Goal: Task Accomplishment & Management: Complete application form

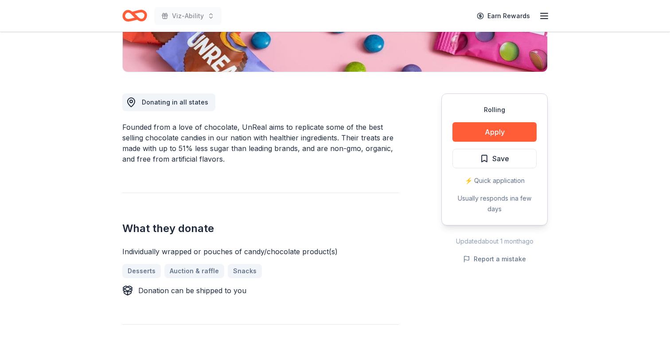
scroll to position [201, 0]
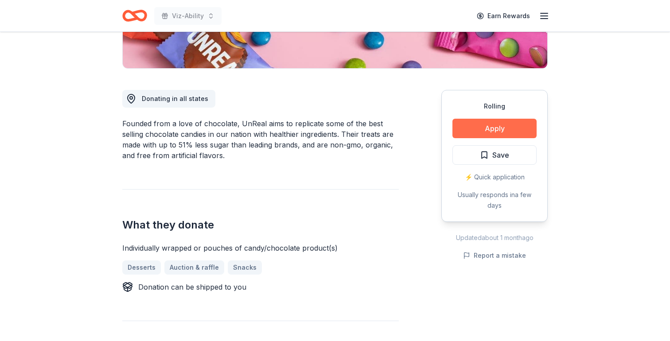
click at [491, 122] on button "Apply" at bounding box center [495, 129] width 84 height 20
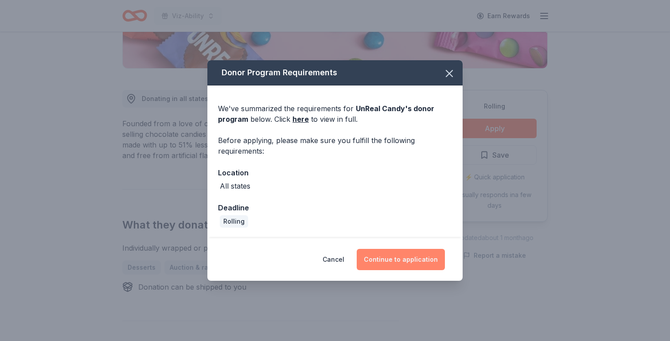
click at [390, 262] on button "Continue to application" at bounding box center [401, 259] width 88 height 21
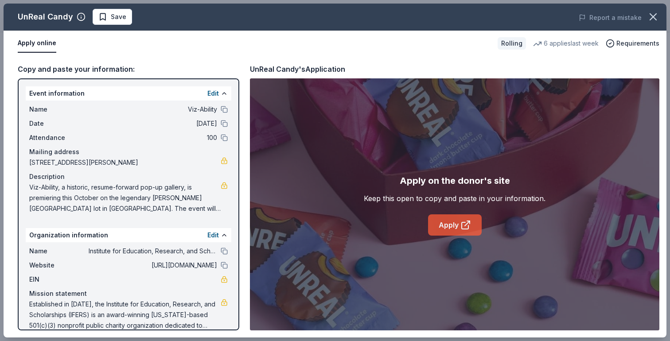
click at [444, 221] on link "Apply" at bounding box center [455, 225] width 54 height 21
drag, startPoint x: 252, startPoint y: 71, endPoint x: 347, endPoint y: 69, distance: 95.3
click at [348, 69] on div "Copy and paste your information: Event information Edit Name Viz-Ability Date 1…" at bounding box center [335, 197] width 663 height 282
click at [654, 20] on icon "button" at bounding box center [653, 17] width 12 height 12
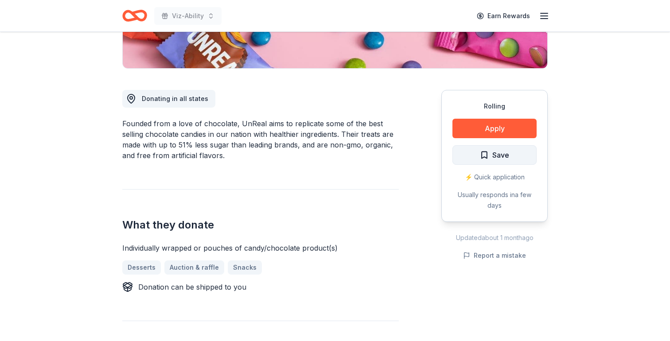
click at [504, 155] on span "Save" at bounding box center [501, 155] width 17 height 12
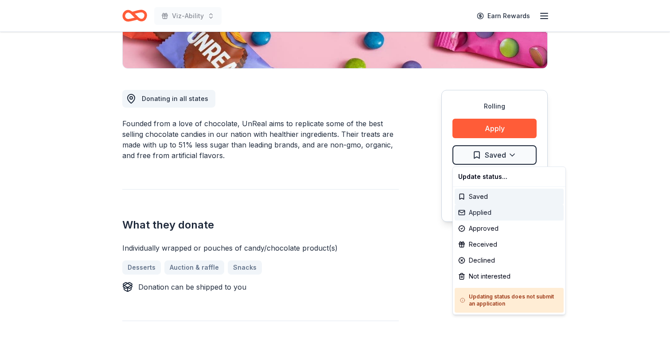
click at [488, 211] on div "Applied" at bounding box center [509, 213] width 109 height 16
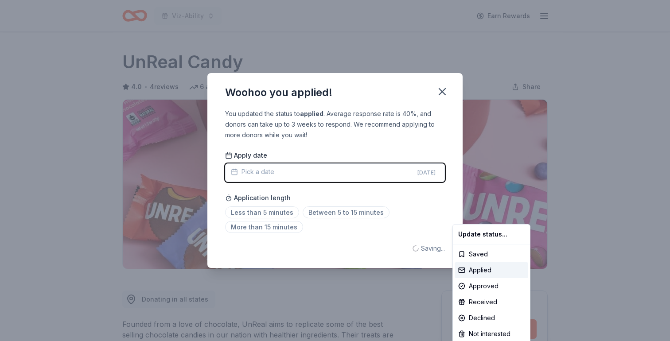
scroll to position [0, 0]
click at [329, 214] on html "Viz-Ability Earn Rewards Rolling Share UnReal Candy 4.0 • 4 reviews 6 applies l…" at bounding box center [335, 170] width 670 height 341
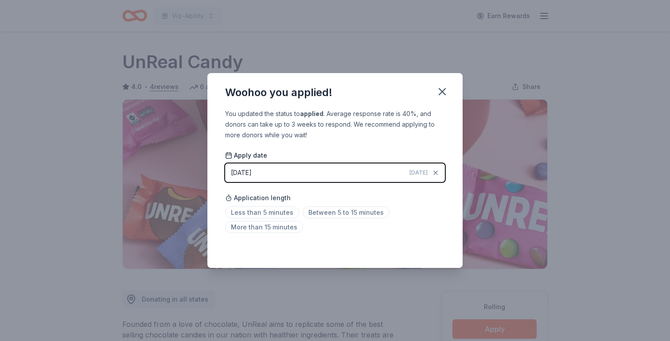
scroll to position [185, 0]
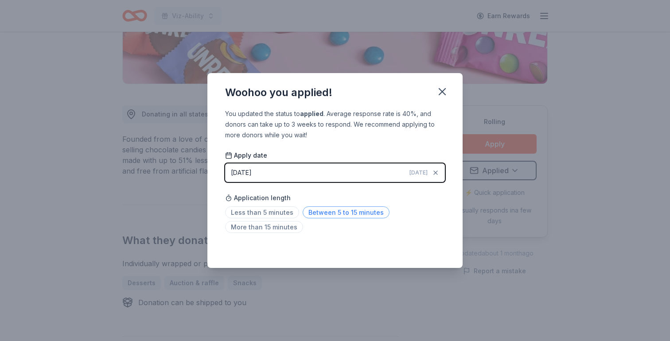
click at [363, 215] on span "Between 5 to 15 minutes" at bounding box center [346, 213] width 87 height 12
click at [442, 89] on icon "button" at bounding box center [442, 92] width 12 height 12
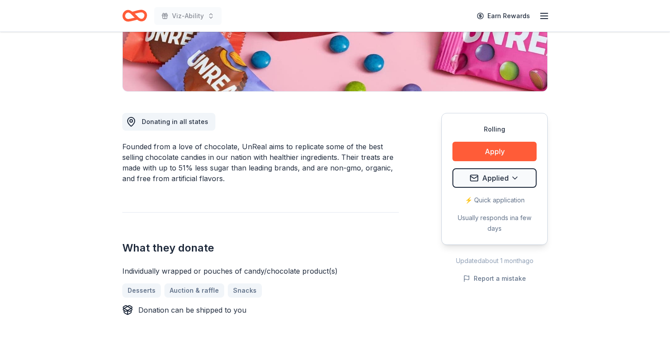
scroll to position [0, 0]
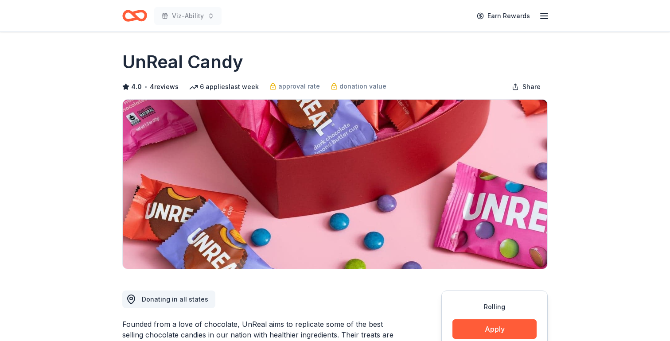
click at [125, 13] on icon "Home" at bounding box center [131, 15] width 14 height 9
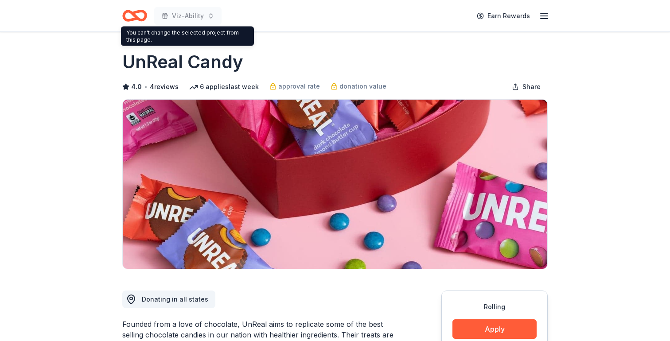
click at [137, 14] on icon "Home" at bounding box center [134, 15] width 25 height 21
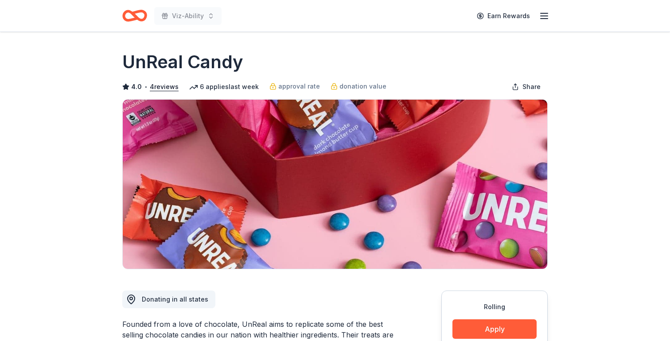
click at [137, 14] on icon "Home" at bounding box center [134, 15] width 25 height 21
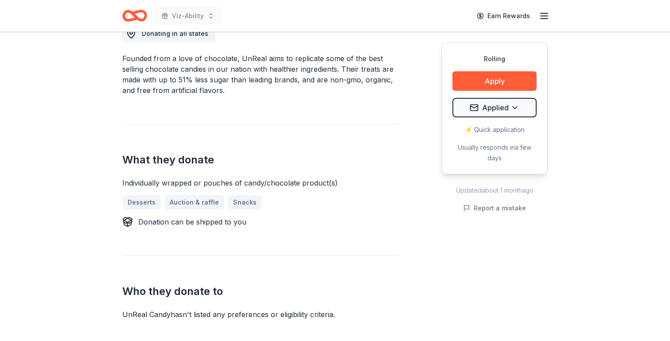
scroll to position [275, 0]
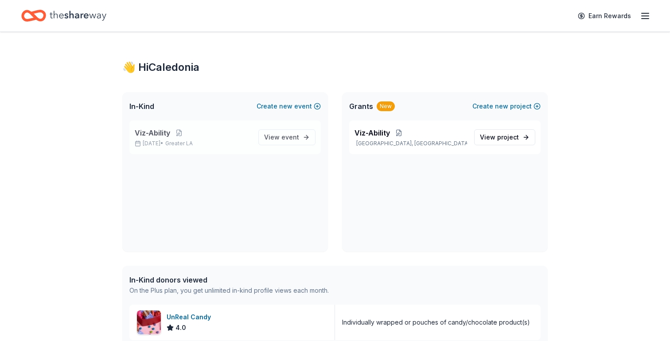
click at [193, 141] on span "Greater LA" at bounding box center [178, 143] width 27 height 7
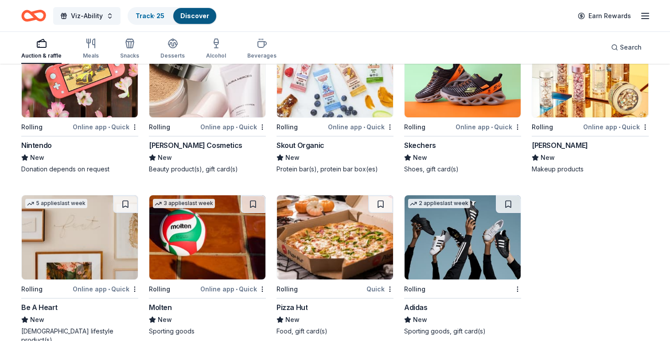
scroll to position [6874, 0]
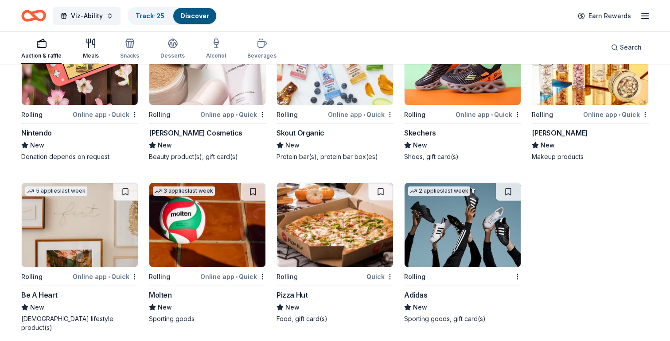
click at [93, 55] on div "Meals" at bounding box center [91, 55] width 16 height 7
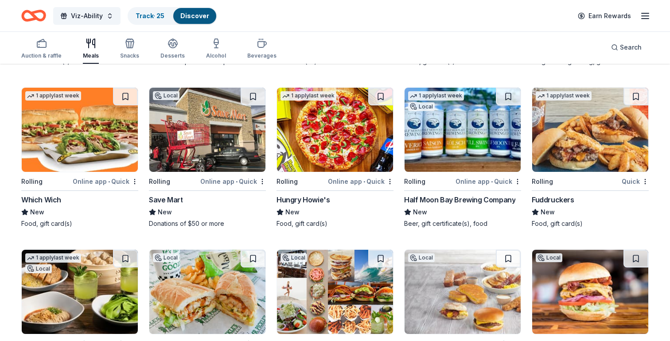
scroll to position [2152, 0]
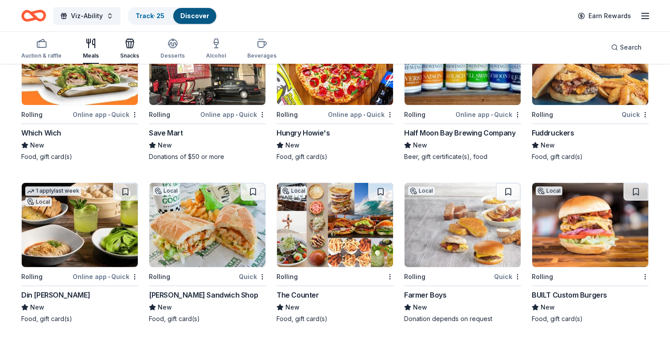
click at [131, 43] on icon "button" at bounding box center [130, 43] width 11 height 11
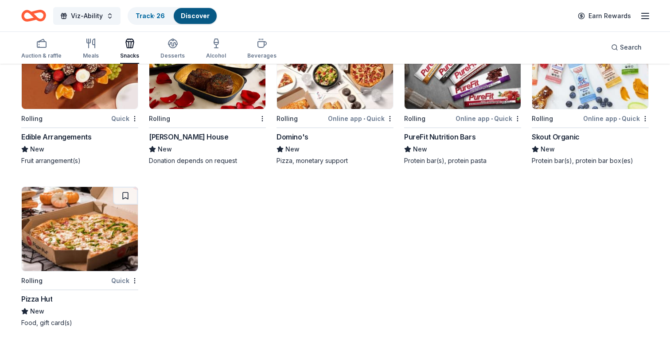
scroll to position [1665, 0]
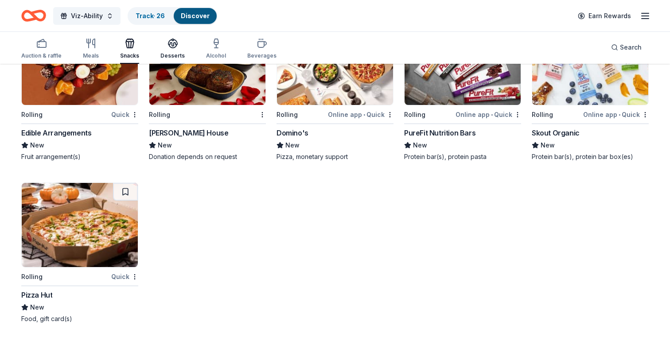
click at [168, 44] on icon "button" at bounding box center [172, 42] width 9 height 7
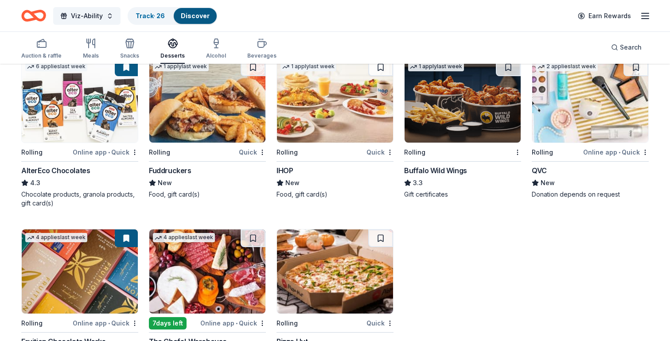
scroll to position [999, 0]
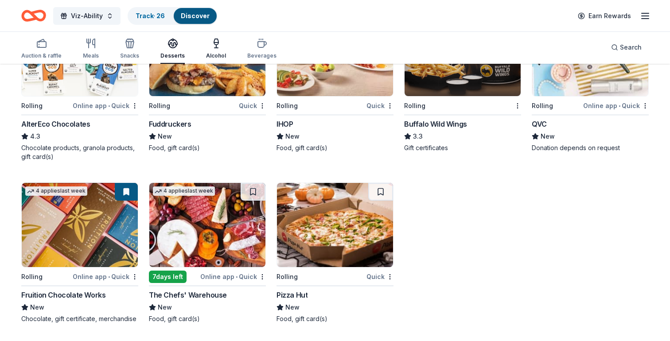
click at [214, 50] on div "Alcohol" at bounding box center [216, 48] width 20 height 21
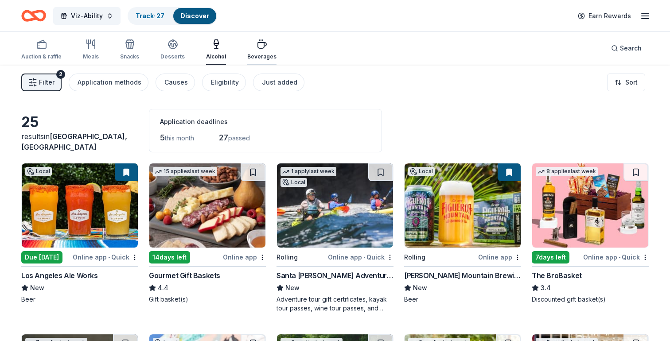
click at [264, 52] on div "Beverages" at bounding box center [261, 49] width 29 height 21
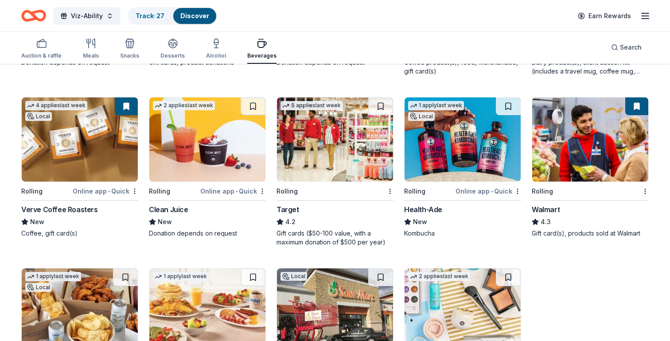
scroll to position [494, 0]
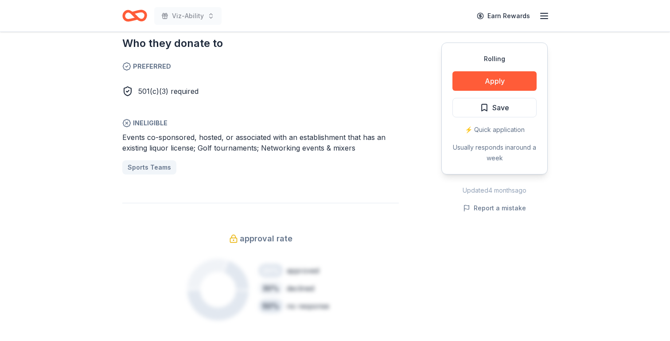
scroll to position [498, 0]
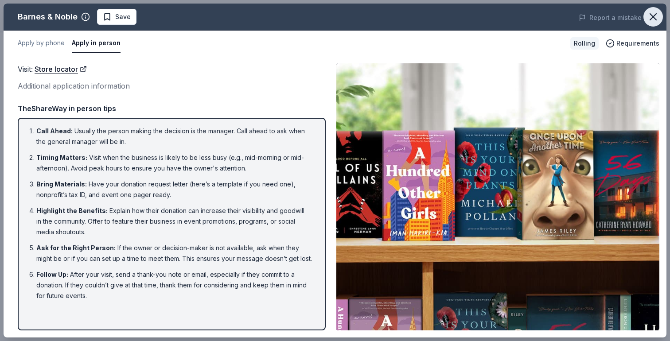
scroll to position [166, 0]
click at [651, 18] on icon "button" at bounding box center [653, 17] width 12 height 12
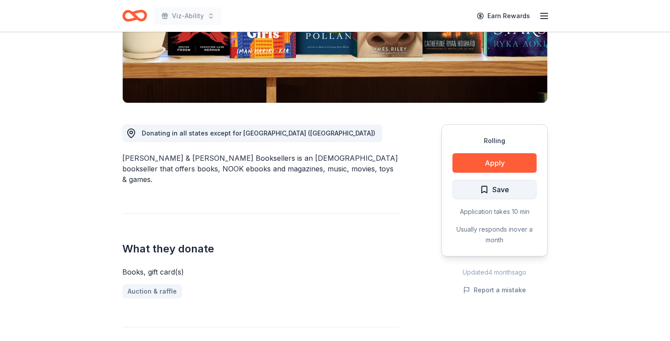
click at [493, 189] on span "Save" at bounding box center [501, 190] width 17 height 12
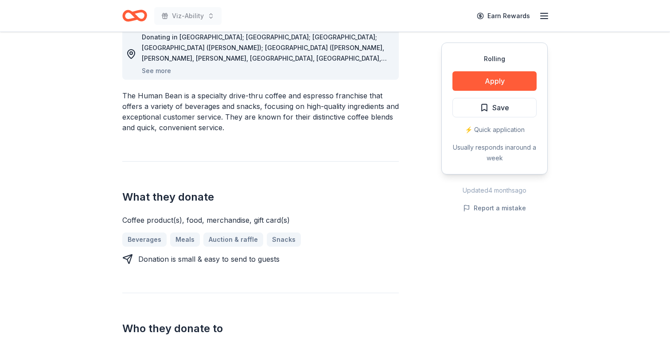
scroll to position [252, 0]
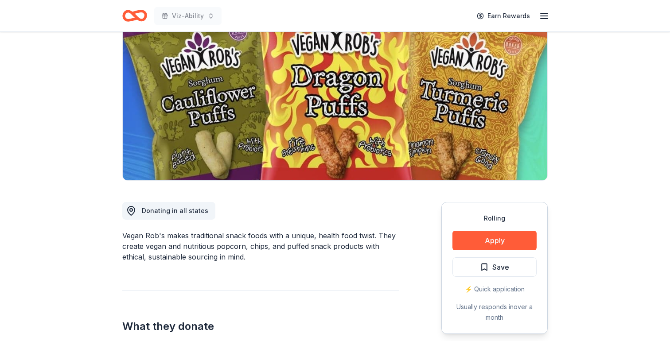
scroll to position [110, 0]
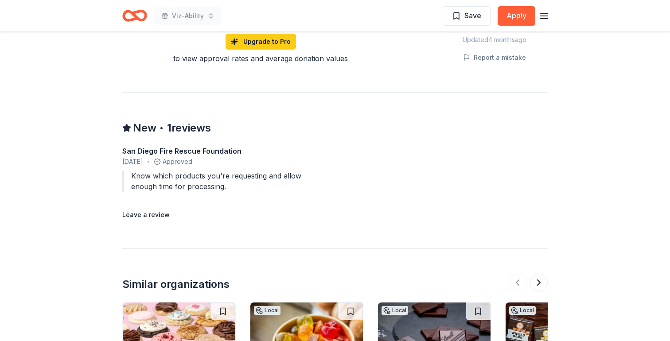
scroll to position [728, 0]
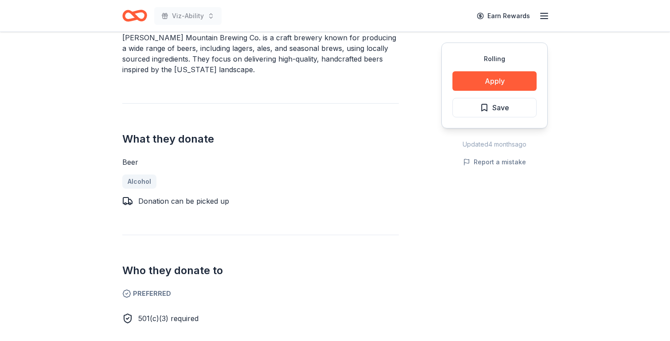
scroll to position [298, 0]
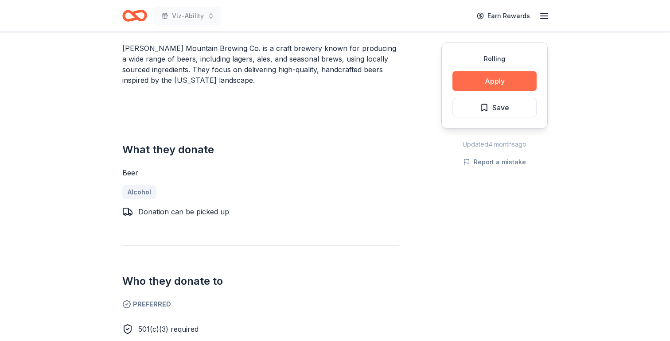
click at [498, 82] on button "Apply" at bounding box center [495, 81] width 84 height 20
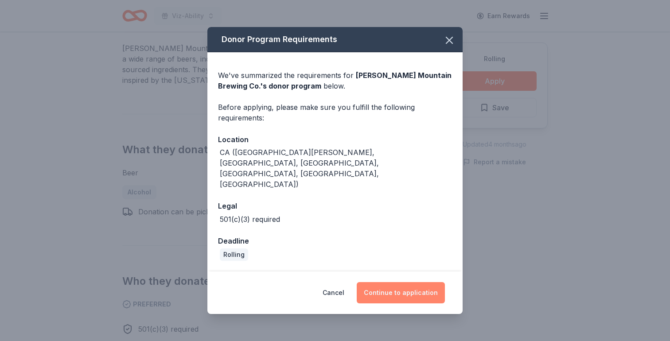
click at [423, 282] on button "Continue to application" at bounding box center [401, 292] width 88 height 21
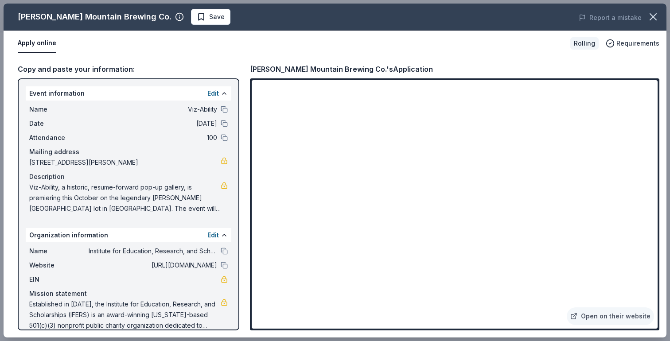
scroll to position [12, 0]
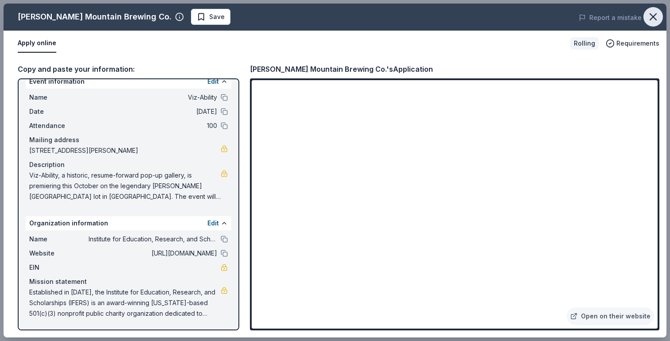
click at [663, 15] on button "button" at bounding box center [654, 17] width 20 height 20
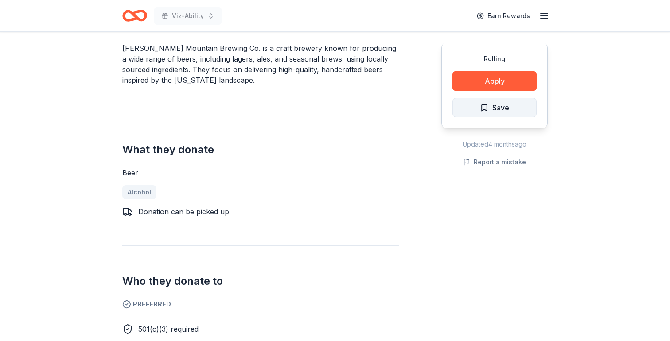
click at [490, 112] on span "Save" at bounding box center [494, 108] width 29 height 12
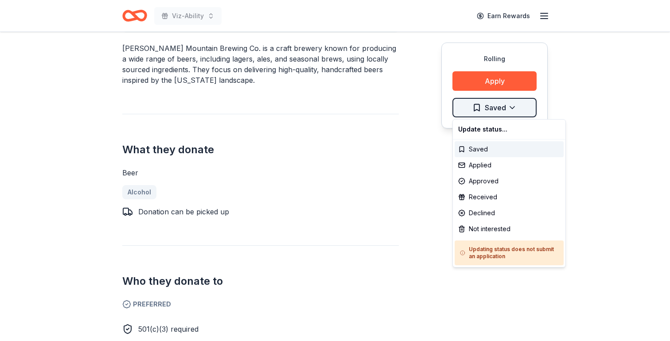
click at [477, 171] on div "Applied" at bounding box center [509, 165] width 109 height 16
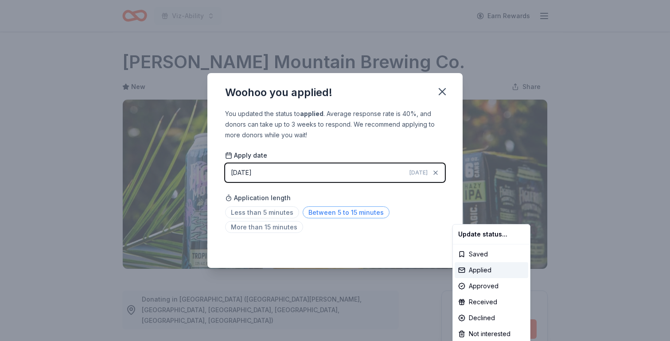
click at [334, 214] on html "Viz-Ability Earn Rewards Rolling Share Figueroa Mountain Brewing Co. New Share …" at bounding box center [335, 170] width 670 height 341
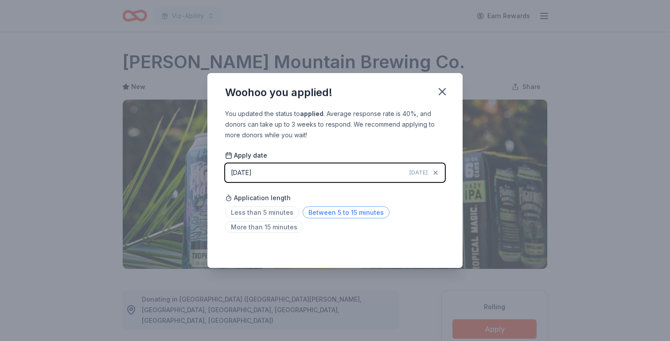
scroll to position [185, 0]
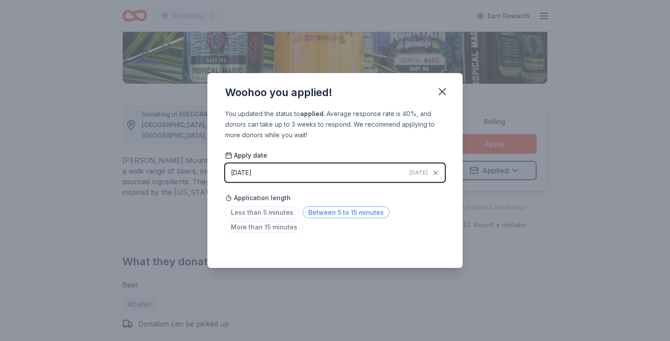
click at [332, 217] on span "Between 5 to 15 minutes" at bounding box center [346, 213] width 87 height 12
click at [447, 90] on icon "button" at bounding box center [442, 92] width 12 height 12
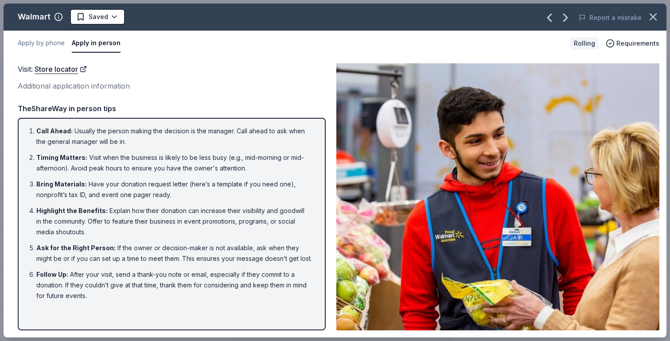
scroll to position [226, 0]
